Goal: Task Accomplishment & Management: Manage account settings

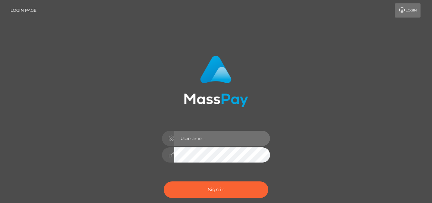
click at [216, 141] on input "text" at bounding box center [222, 138] width 96 height 15
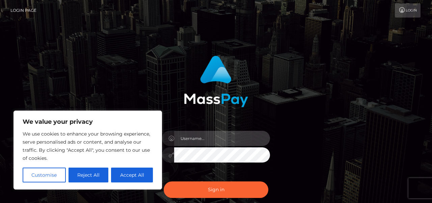
type input "[EMAIL_ADDRESS][DOMAIN_NAME]"
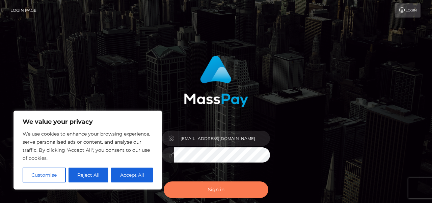
click at [215, 190] on button "Sign in" at bounding box center [216, 189] width 105 height 17
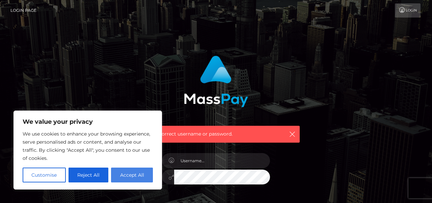
click at [141, 179] on button "Accept All" at bounding box center [132, 175] width 42 height 15
checkbox input "true"
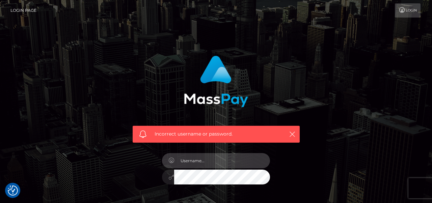
click at [210, 157] on input "text" at bounding box center [222, 160] width 96 height 15
type input "ivyscarlett@proton.me"
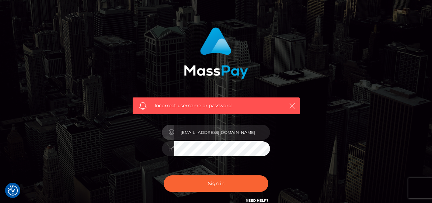
scroll to position [34, 0]
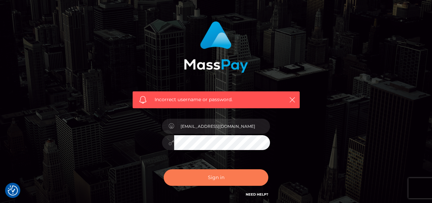
click at [216, 178] on button "Sign in" at bounding box center [216, 177] width 105 height 17
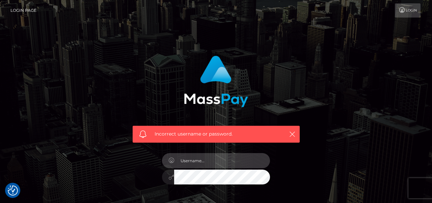
click at [219, 159] on input "text" at bounding box center [222, 160] width 96 height 15
type input "[EMAIL_ADDRESS][DOMAIN_NAME]"
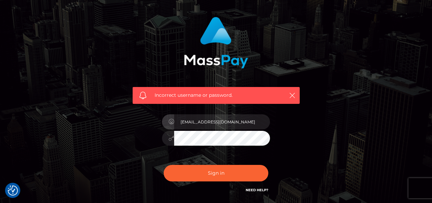
scroll to position [39, 0]
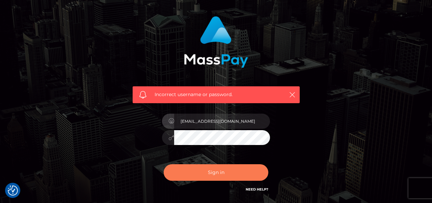
click at [249, 175] on button "Sign in" at bounding box center [216, 172] width 105 height 17
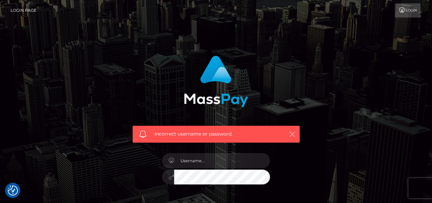
click at [293, 135] on icon "button" at bounding box center [292, 134] width 7 height 7
click at [297, 133] on div "Incorrect username or password." at bounding box center [216, 134] width 167 height 17
click at [290, 136] on icon "button" at bounding box center [292, 134] width 7 height 7
click at [239, 163] on input "text" at bounding box center [222, 160] width 96 height 15
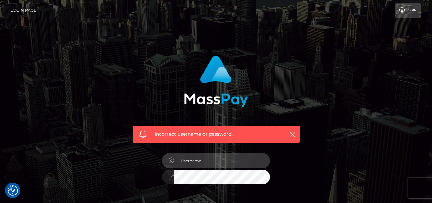
type input "ivyscarlett@proton.me"
click at [216, 185] on div "[EMAIL_ADDRESS][DOMAIN_NAME]" at bounding box center [216, 174] width 118 height 52
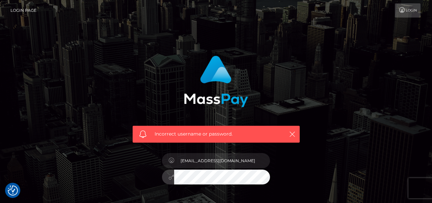
click at [170, 180] on icon at bounding box center [171, 176] width 6 height 5
click at [174, 176] on div at bounding box center [216, 176] width 108 height 13
click at [275, 189] on div "ivyscarlett@proton.me" at bounding box center [216, 174] width 118 height 52
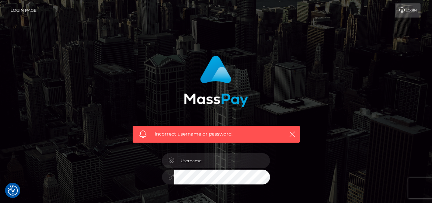
scroll to position [71, 0]
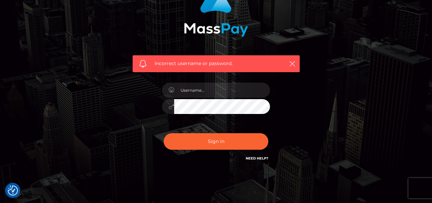
click at [253, 159] on link "Need Help?" at bounding box center [257, 158] width 23 height 4
click at [254, 160] on link "Need Help?" at bounding box center [257, 158] width 23 height 4
click at [293, 63] on icon "button" at bounding box center [292, 63] width 7 height 7
click at [292, 63] on icon "button" at bounding box center [292, 63] width 7 height 7
click at [237, 62] on span "Incorrect username or password." at bounding box center [216, 63] width 123 height 7
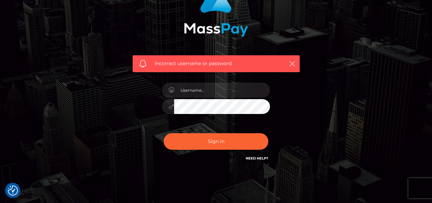
scroll to position [92, 0]
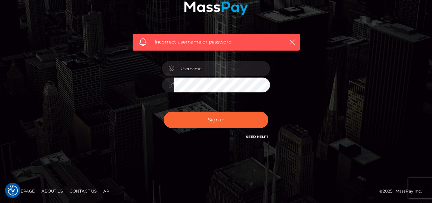
click at [250, 138] on link "Need Help?" at bounding box center [257, 137] width 23 height 4
click at [256, 138] on link "Need Help?" at bounding box center [257, 137] width 23 height 4
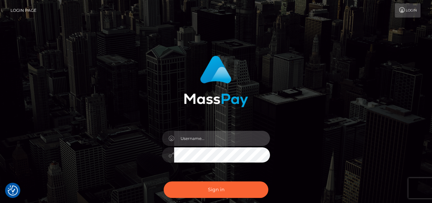
click at [246, 142] on input "text" at bounding box center [222, 138] width 96 height 15
type input "ivyscarlett@proton.me"
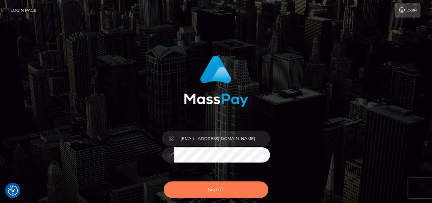
click at [239, 191] on button "Sign in" at bounding box center [216, 189] width 105 height 17
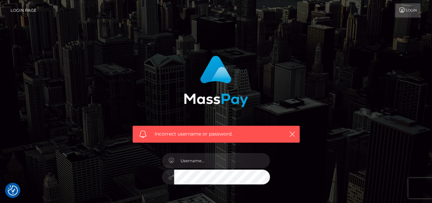
click at [403, 16] on link "Login" at bounding box center [408, 10] width 26 height 14
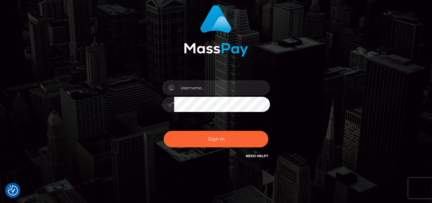
scroll to position [68, 0]
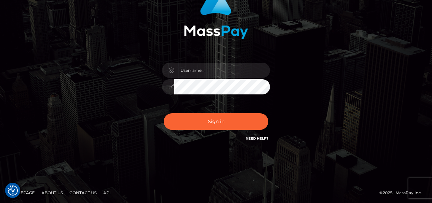
click at [250, 139] on link "Need Help?" at bounding box center [257, 138] width 23 height 4
click at [254, 139] on link "Need Help?" at bounding box center [257, 138] width 23 height 4
click at [254, 140] on link "Need Help?" at bounding box center [257, 138] width 23 height 4
click at [250, 140] on link "Need Help?" at bounding box center [257, 138] width 23 height 4
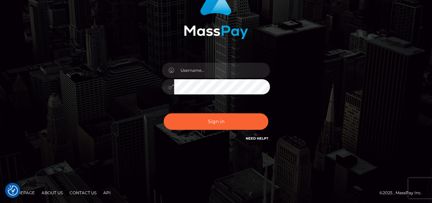
click at [31, 192] on link "Homepage" at bounding box center [22, 193] width 30 height 10
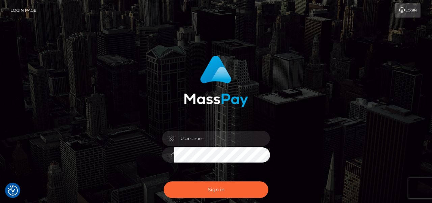
scroll to position [68, 0]
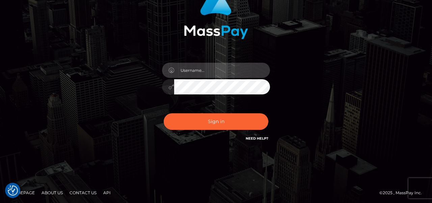
click at [258, 71] on input "text" at bounding box center [222, 70] width 96 height 15
type input "[EMAIL_ADDRESS][DOMAIN_NAME]"
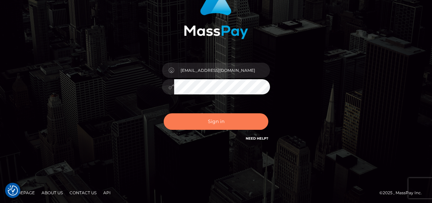
click at [236, 119] on button "Sign in" at bounding box center [216, 121] width 105 height 17
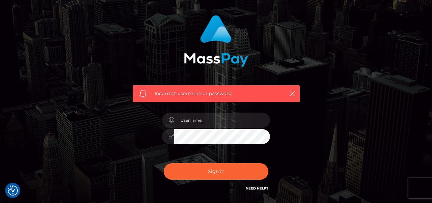
scroll to position [56, 0]
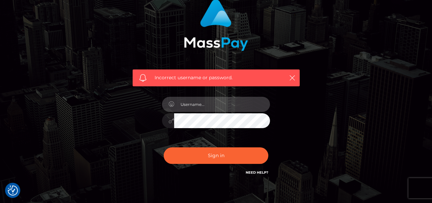
click at [227, 107] on input "text" at bounding box center [222, 104] width 96 height 15
type input "[EMAIL_ADDRESS][DOMAIN_NAME]"
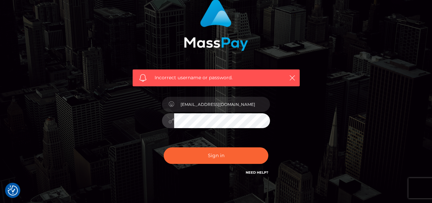
click at [164, 147] on button "Sign in" at bounding box center [216, 155] width 105 height 17
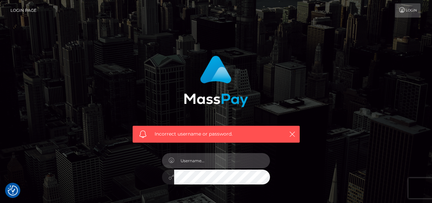
click at [178, 156] on input "text" at bounding box center [222, 160] width 96 height 15
type input "ivyscarlett@proton.me"
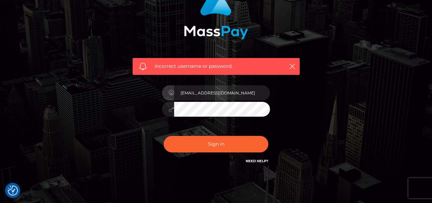
scroll to position [75, 0]
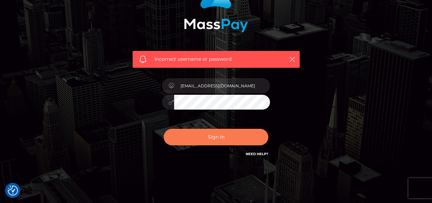
click at [233, 139] on button "Sign in" at bounding box center [216, 137] width 105 height 17
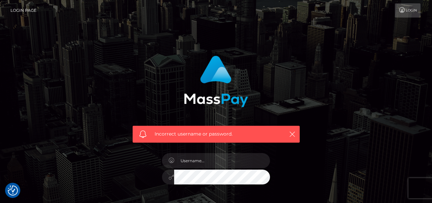
scroll to position [83, 0]
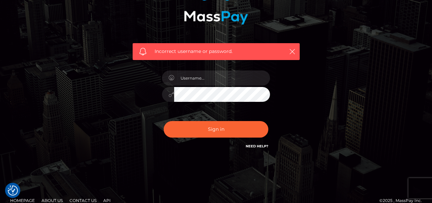
click at [253, 148] on h6 "Need Help?" at bounding box center [257, 146] width 23 height 6
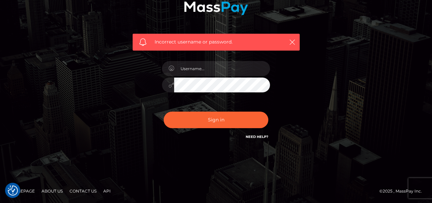
click at [257, 138] on link "Need Help?" at bounding box center [257, 137] width 23 height 4
click at [254, 137] on link "Need Help?" at bounding box center [257, 137] width 23 height 4
click at [83, 192] on link "Contact Us" at bounding box center [83, 191] width 32 height 10
click at [83, 193] on link "Contact Us" at bounding box center [83, 191] width 32 height 10
click at [83, 192] on link "Contact Us" at bounding box center [83, 191] width 32 height 10
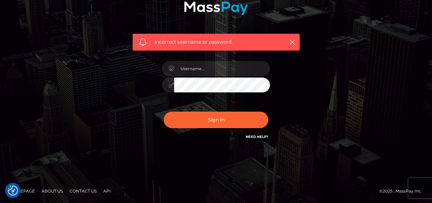
click at [75, 192] on link "Contact Us" at bounding box center [83, 191] width 32 height 10
click at [56, 192] on link "About Us" at bounding box center [52, 191] width 27 height 10
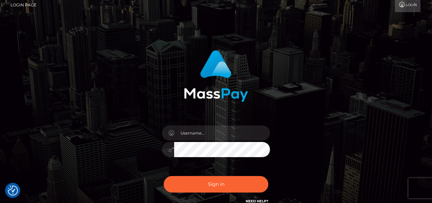
scroll to position [70, 0]
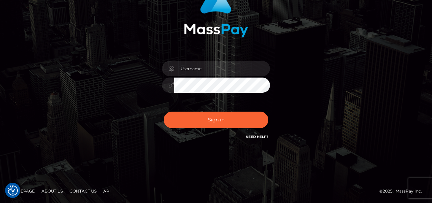
click at [94, 193] on link "Contact Us" at bounding box center [83, 191] width 32 height 10
click at [80, 194] on link "Contact Us" at bounding box center [83, 191] width 32 height 10
click at [51, 192] on link "About Us" at bounding box center [52, 191] width 27 height 10
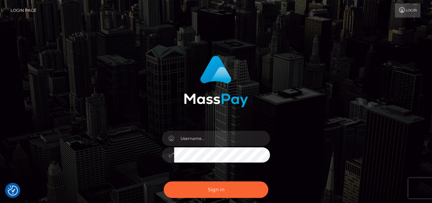
click at [30, 12] on link "Login Page" at bounding box center [23, 10] width 26 height 14
click at [407, 6] on link "Login" at bounding box center [408, 10] width 26 height 14
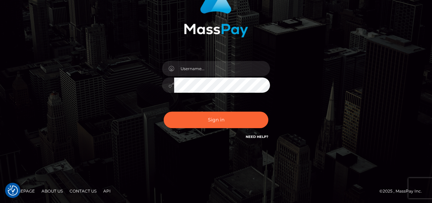
click at [253, 139] on h6 "Need Help?" at bounding box center [257, 137] width 23 height 6
click at [253, 136] on link "Need Help?" at bounding box center [257, 137] width 23 height 4
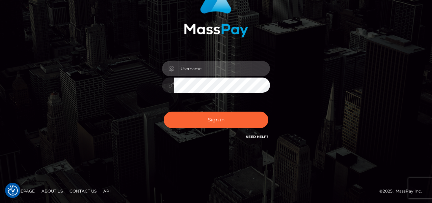
click at [207, 71] on input "text" at bounding box center [222, 68] width 96 height 15
type input "ivyscarlett@proton.me"
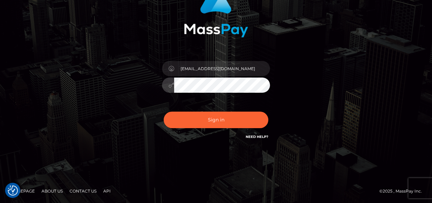
click at [164, 112] on button "Sign in" at bounding box center [216, 120] width 105 height 17
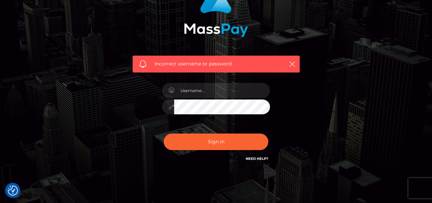
scroll to position [92, 0]
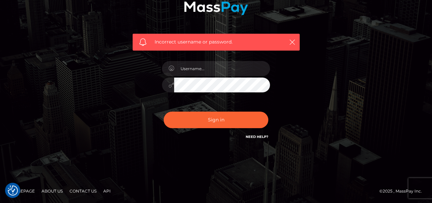
click at [249, 137] on link "Need Help?" at bounding box center [257, 137] width 23 height 4
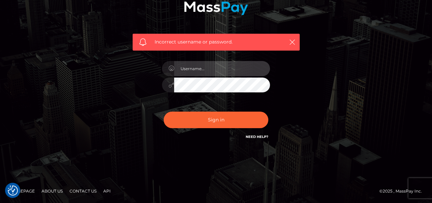
click at [238, 71] on input "text" at bounding box center [222, 68] width 96 height 15
click at [222, 69] on input "text" at bounding box center [222, 68] width 96 height 15
type input "[EMAIL_ADDRESS][DOMAIN_NAME]"
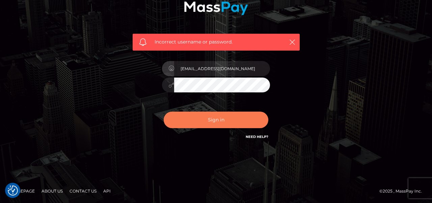
click at [221, 118] on button "Sign in" at bounding box center [216, 120] width 105 height 17
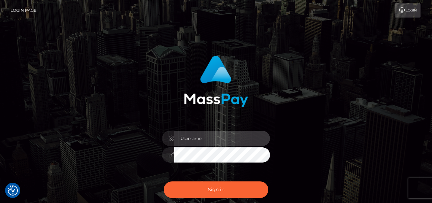
checkbox input "true"
click at [193, 139] on input "text" at bounding box center [222, 138] width 96 height 15
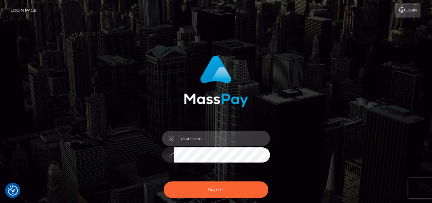
type input "ivyscarlett@proton.me"
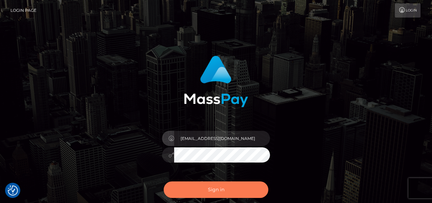
click at [217, 184] on button "Sign in" at bounding box center [216, 189] width 105 height 17
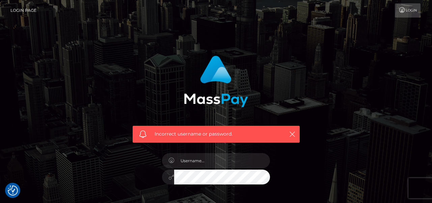
click at [410, 10] on link "Login" at bounding box center [408, 10] width 26 height 14
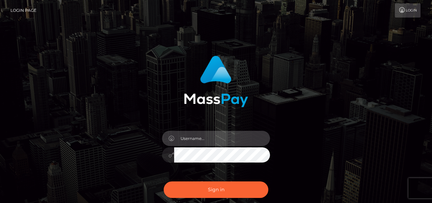
click at [243, 138] on input "text" at bounding box center [222, 138] width 96 height 15
type input "ivyscarlett@proton.me"
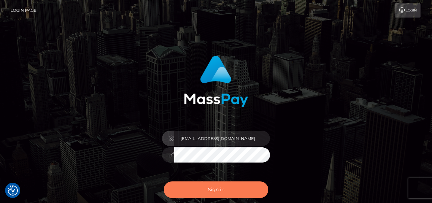
click at [227, 186] on button "Sign in" at bounding box center [216, 189] width 105 height 17
